Goal: Task Accomplishment & Management: Complete application form

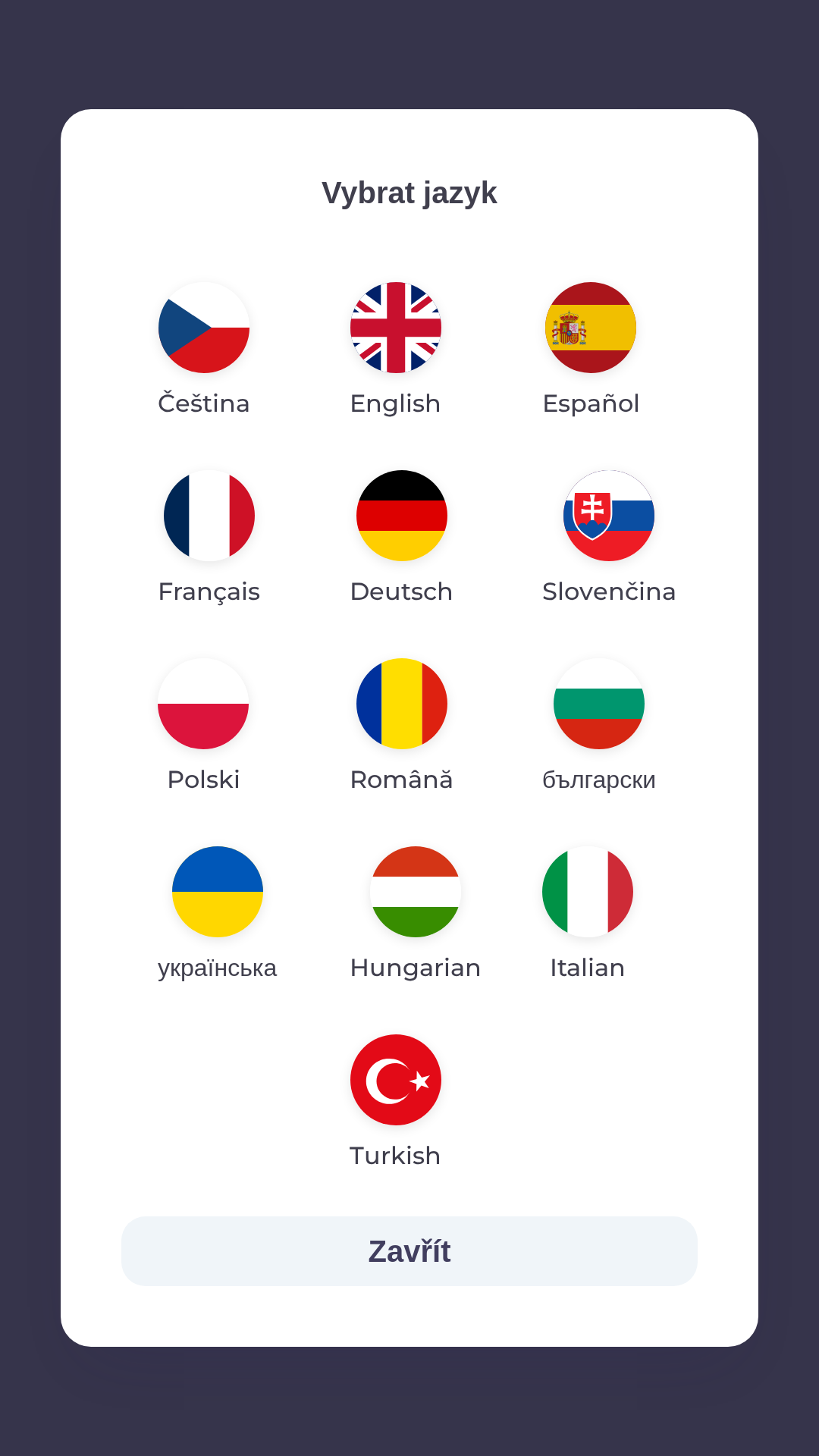
click at [238, 895] on img "button" at bounding box center [217, 891] width 91 height 91
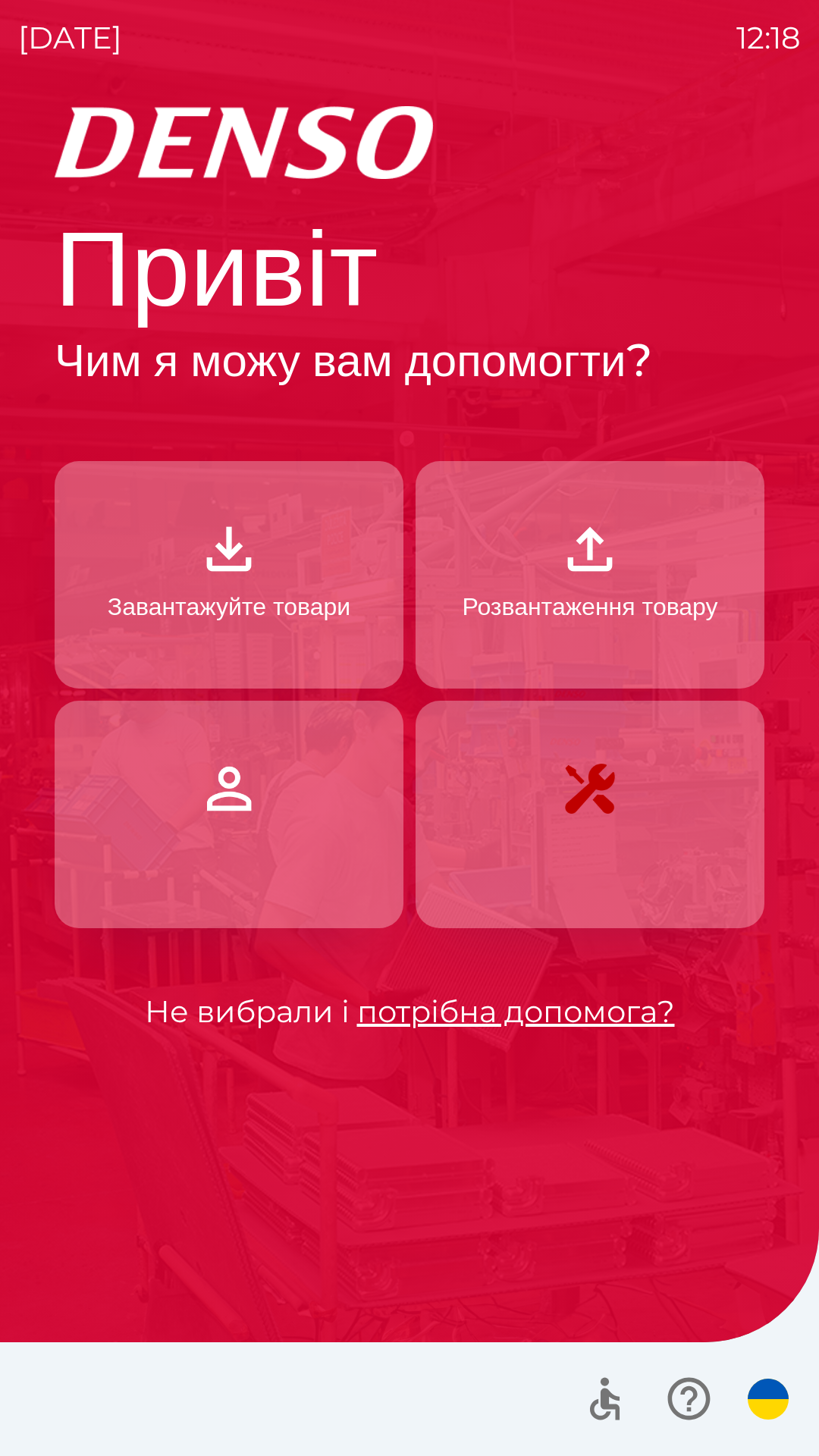
click at [269, 598] on p "Завантажуйте товари" at bounding box center [229, 607] width 243 height 36
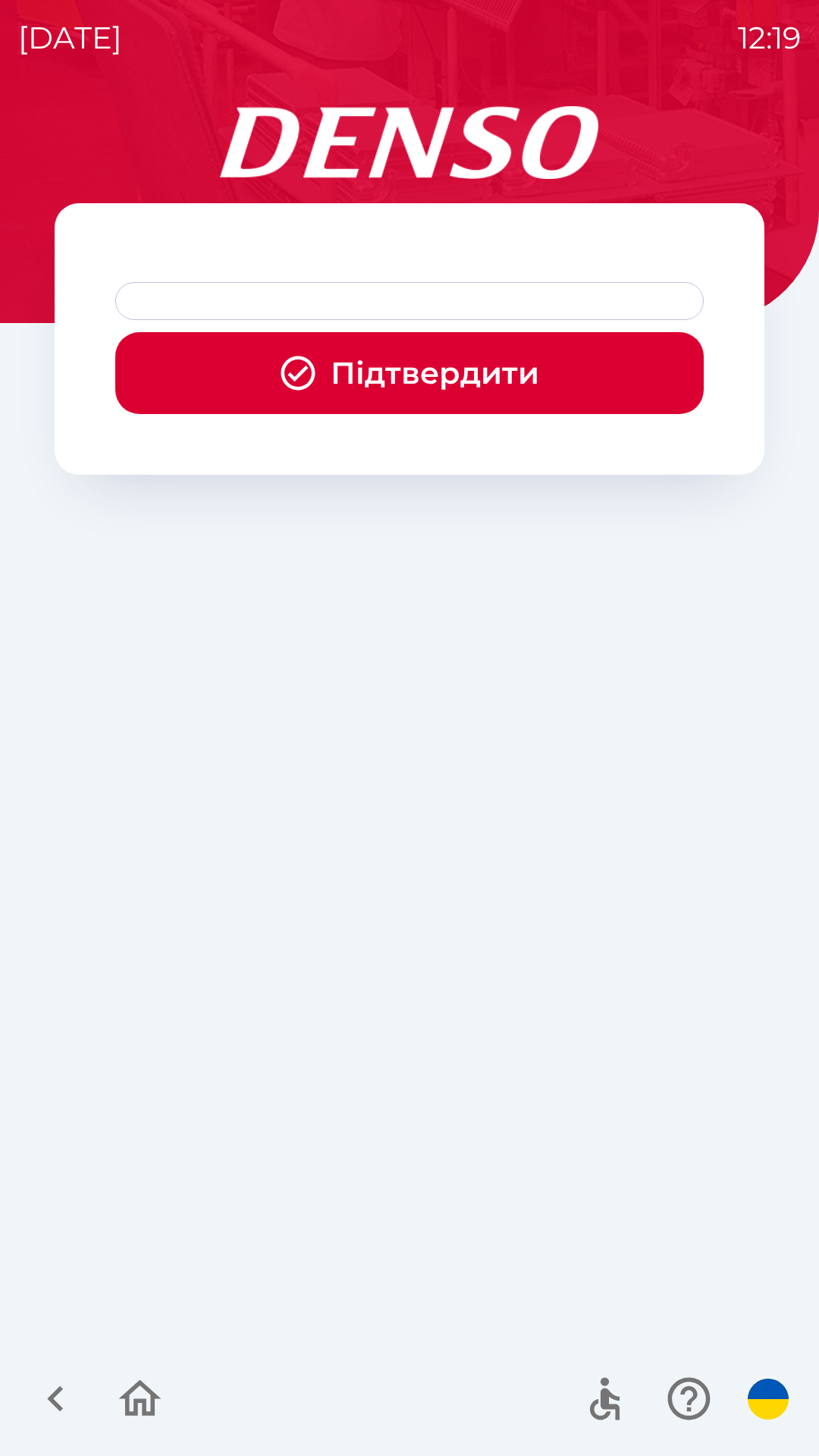
click at [419, 375] on button "Підтвердити" at bounding box center [409, 373] width 588 height 82
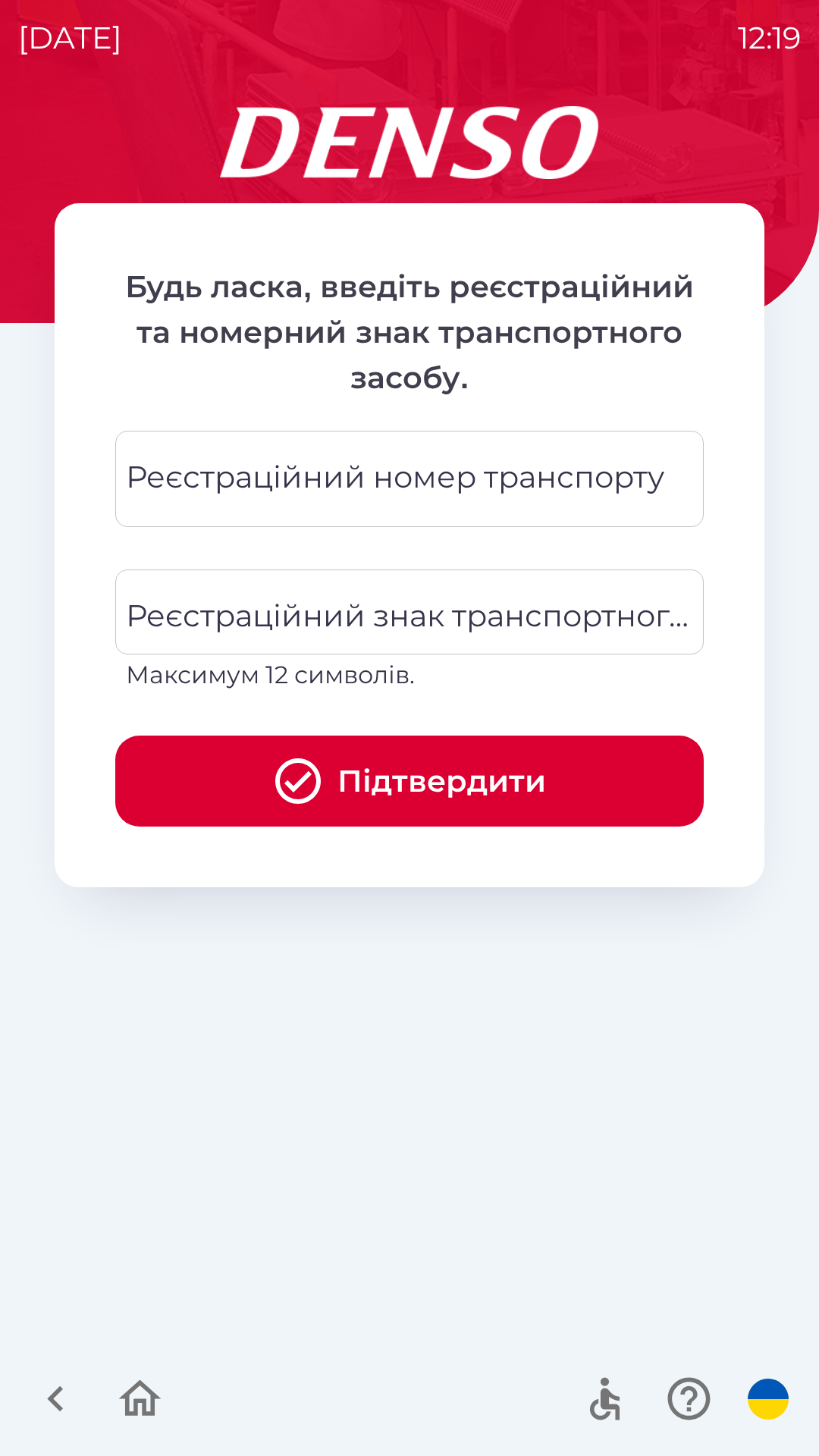
click at [428, 474] on div "Реєстраційний номер транспорту Реєстраційний номер транспорту" at bounding box center [409, 478] width 588 height 96
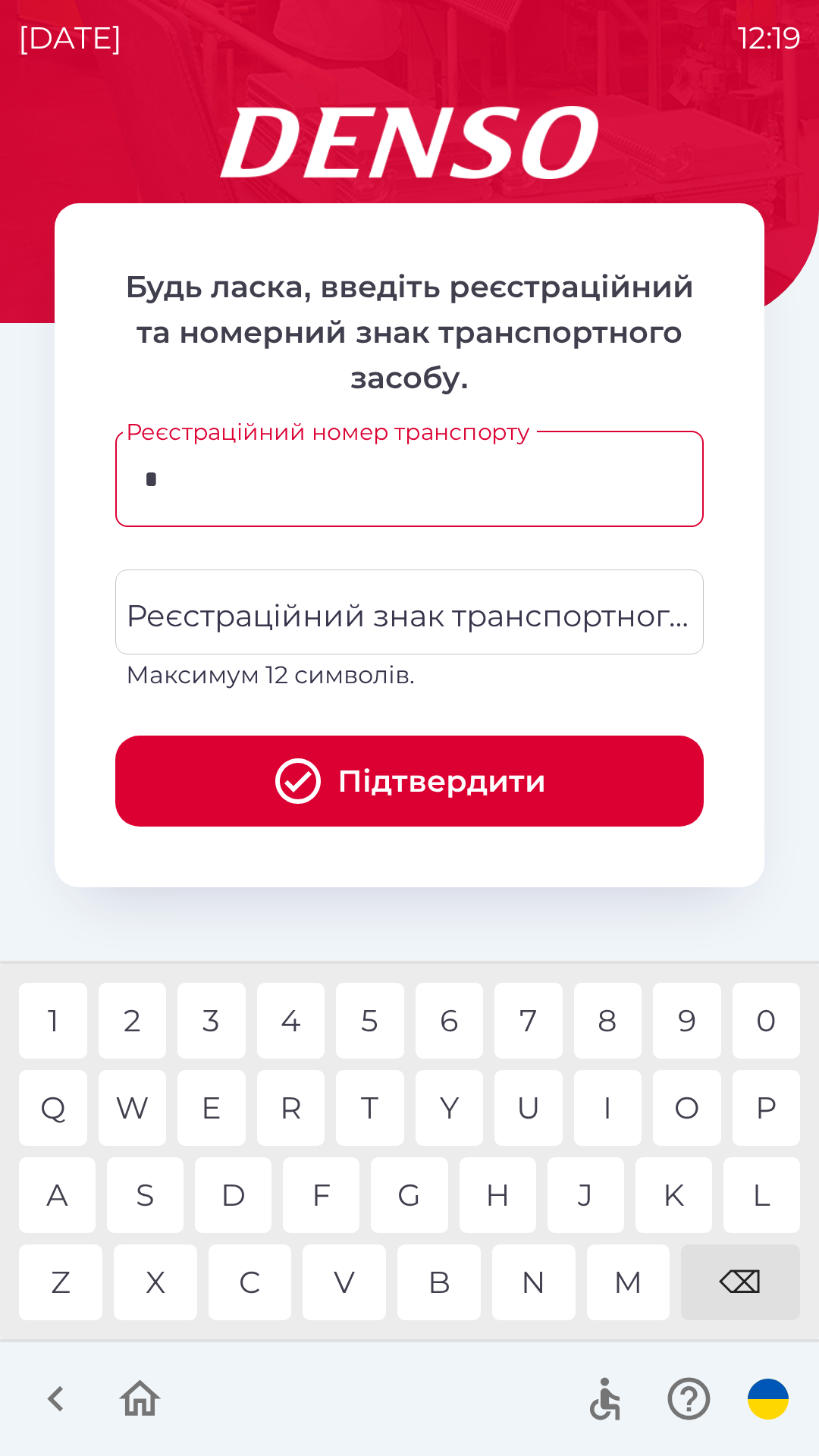
click at [370, 1011] on div "5" at bounding box center [369, 1020] width 68 height 76
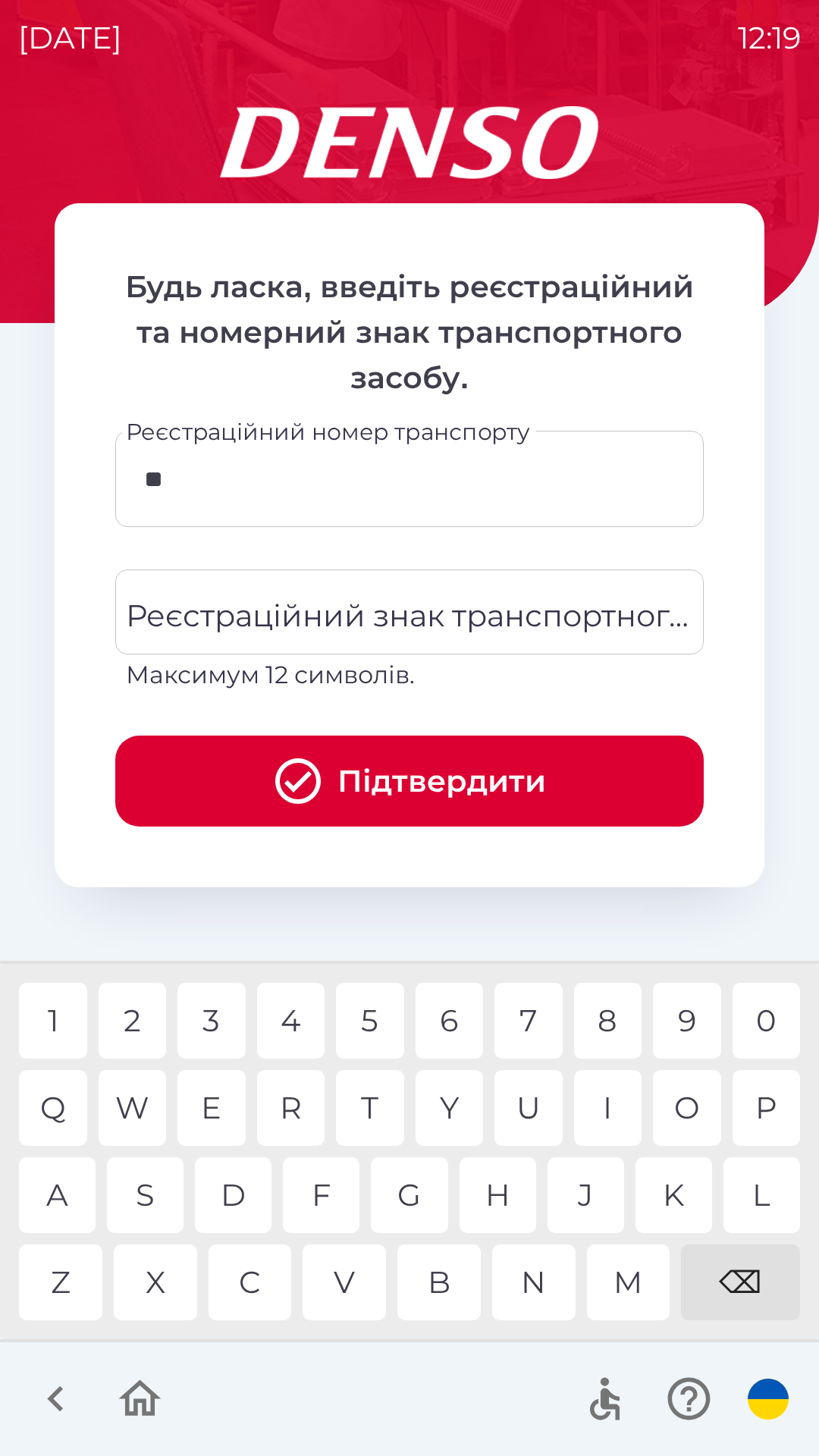
click at [527, 1005] on div "7" at bounding box center [528, 1020] width 68 height 76
click at [739, 1263] on div "⌫" at bounding box center [740, 1282] width 119 height 76
type input "*"
click at [743, 1275] on div "⌫" at bounding box center [740, 1282] width 119 height 76
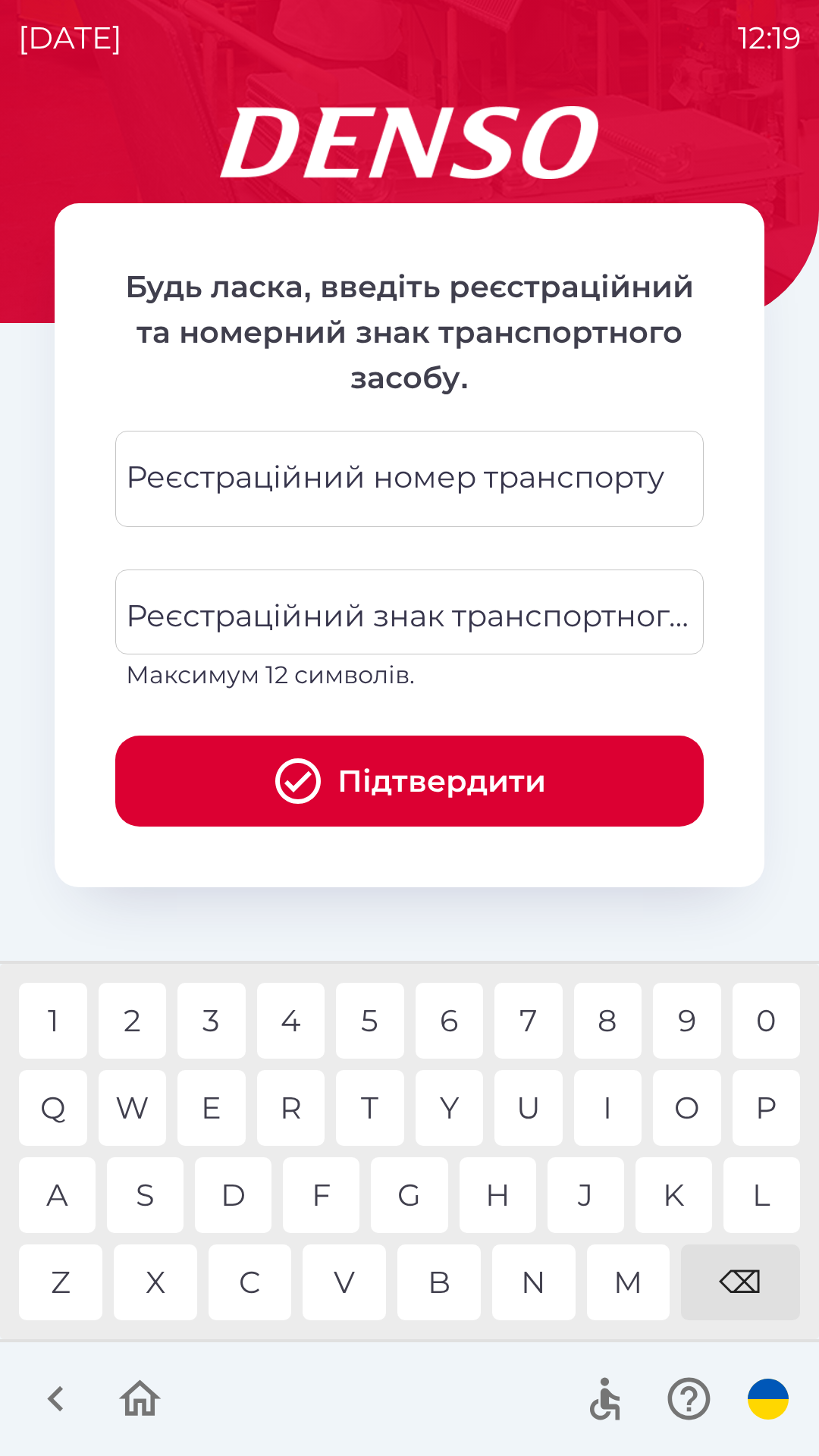
click at [741, 1290] on div "⌫" at bounding box center [740, 1282] width 119 height 76
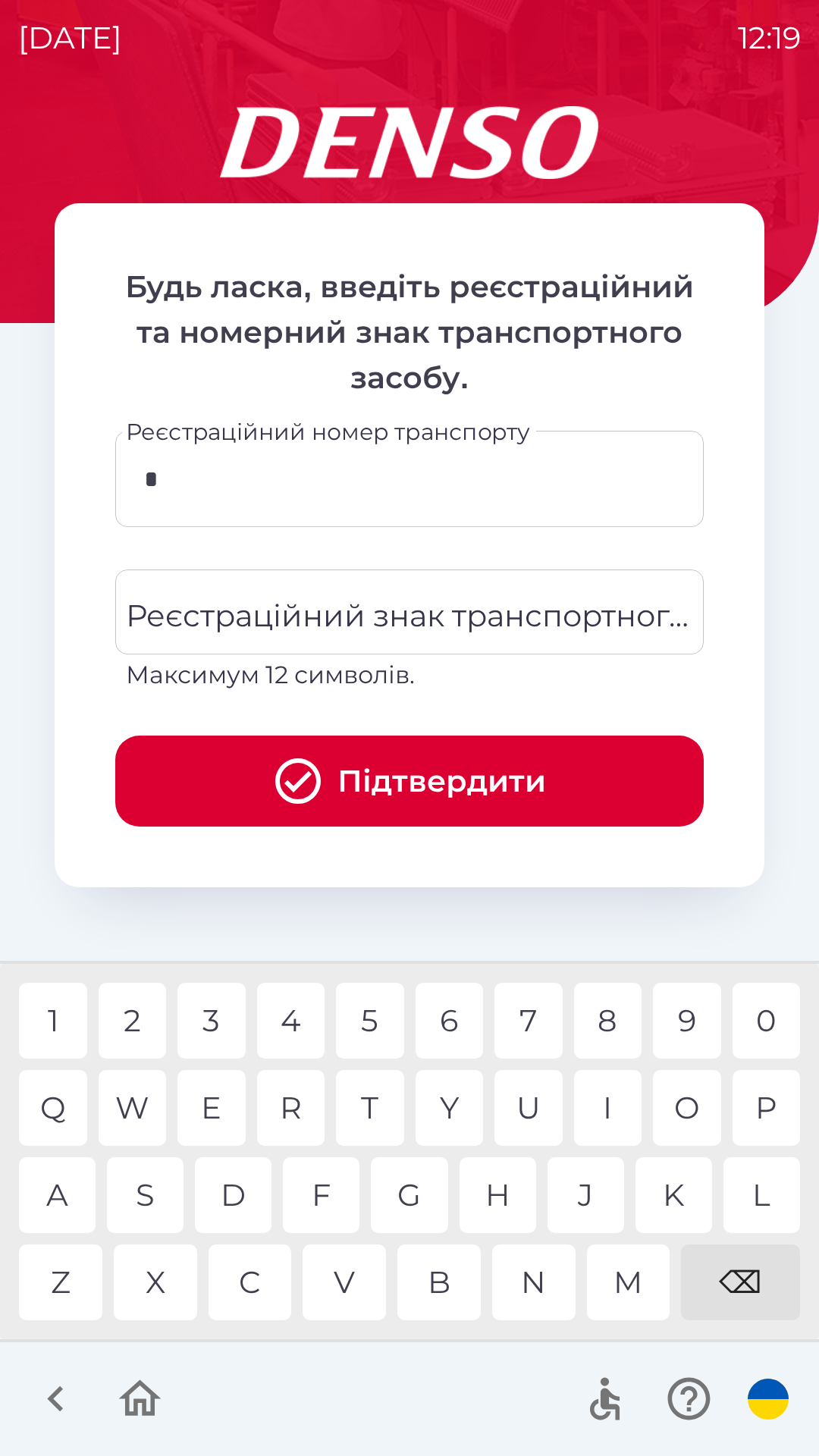
click at [214, 1030] on div "3" at bounding box center [211, 1020] width 68 height 76
click at [446, 1020] on div "6" at bounding box center [449, 1020] width 68 height 76
click at [612, 1020] on div "8" at bounding box center [607, 1020] width 68 height 76
click at [369, 1021] on div "5" at bounding box center [369, 1020] width 68 height 76
type input "******"
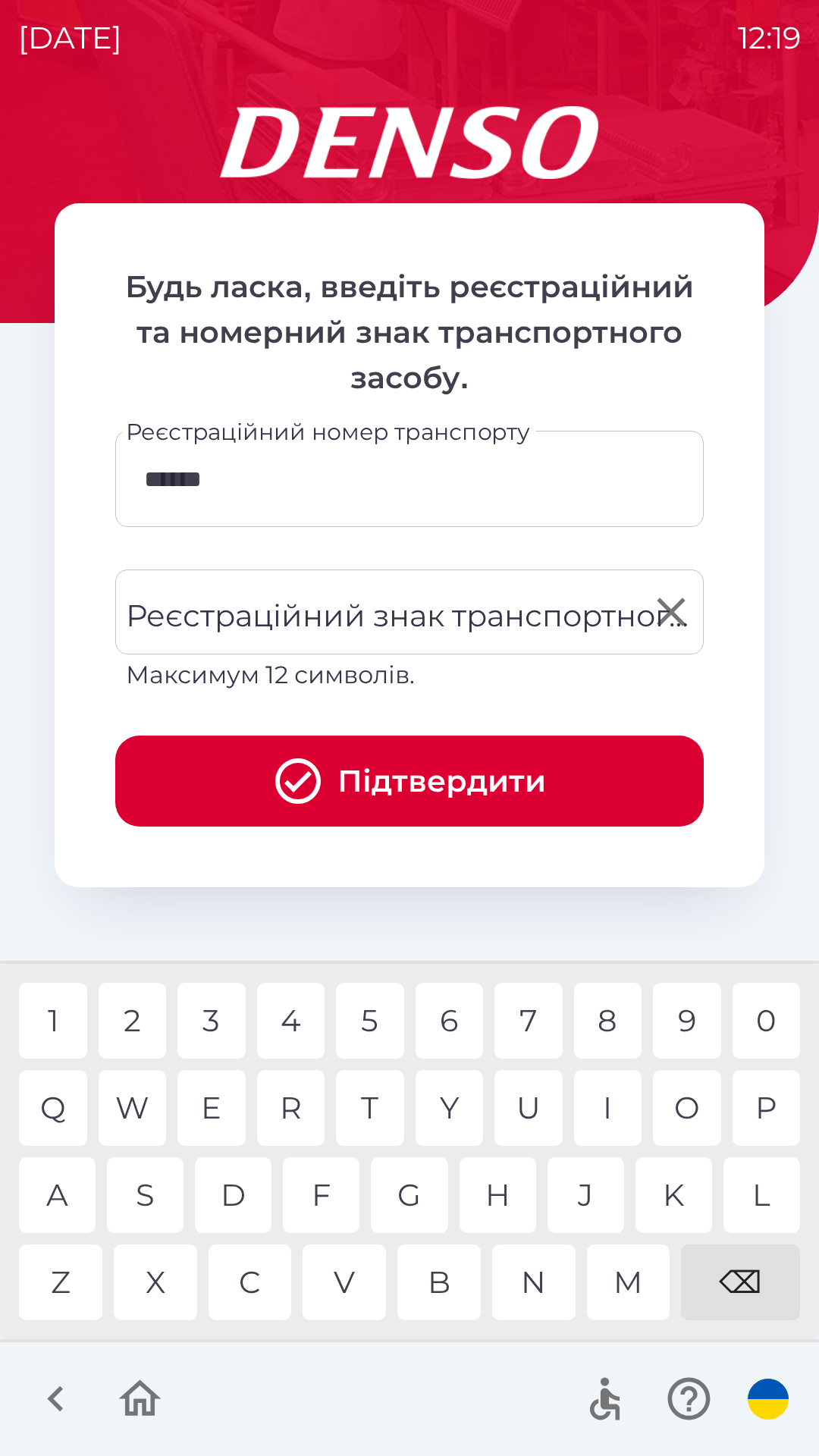
click at [350, 612] on div "Реєстраційний знак транспортного засобу Реєстраційний знак транспортного засобу…" at bounding box center [409, 631] width 588 height 124
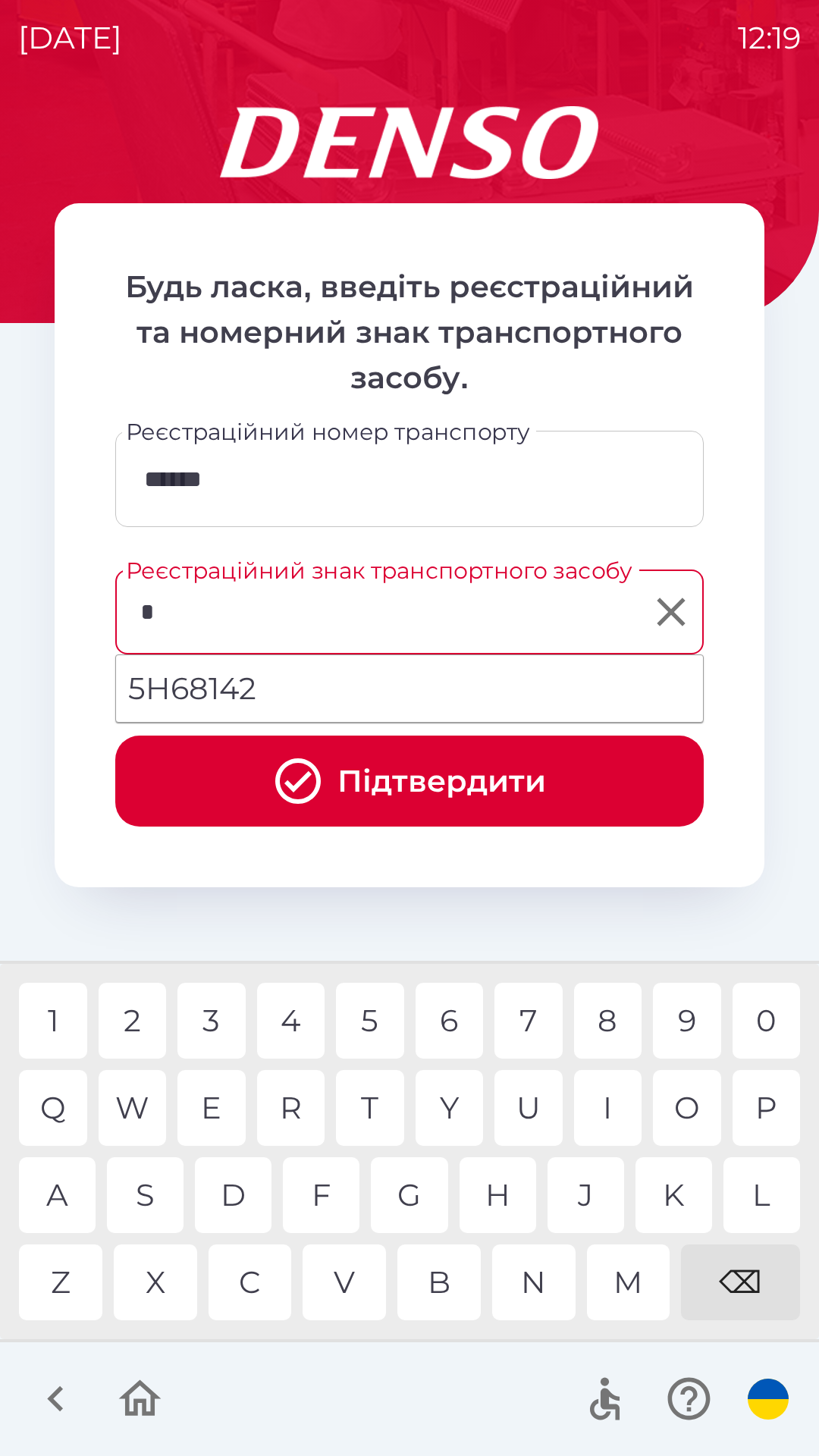
click at [377, 1007] on div "5" at bounding box center [369, 1020] width 68 height 76
click at [497, 1187] on div "H" at bounding box center [497, 1195] width 76 height 76
click at [442, 1032] on div "6" at bounding box center [449, 1020] width 68 height 76
click at [332, 695] on li "5H68142" at bounding box center [409, 689] width 587 height 55
type input "*******"
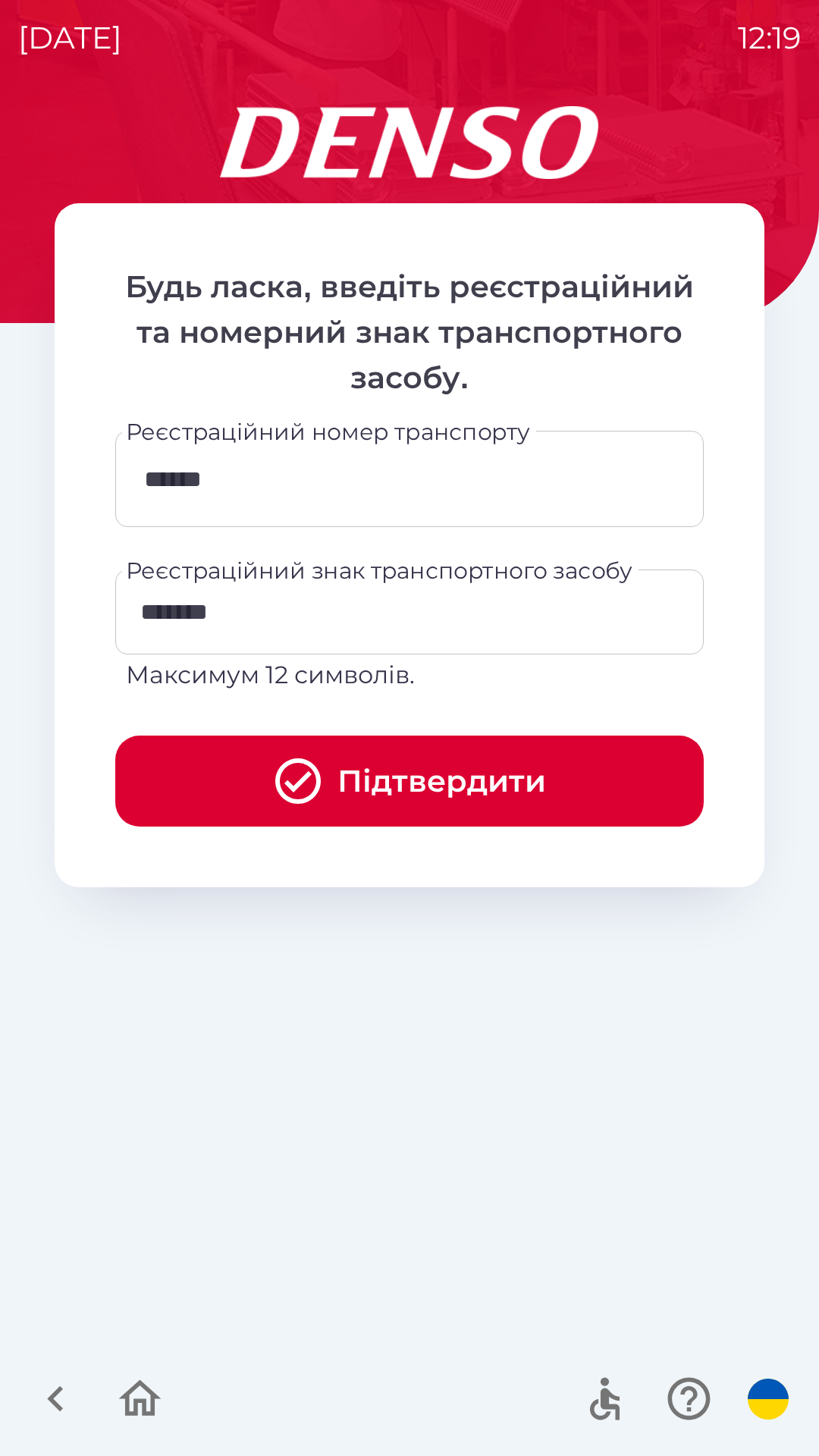
click at [393, 794] on button "Підтвердити" at bounding box center [409, 781] width 588 height 91
